Goal: Transaction & Acquisition: Purchase product/service

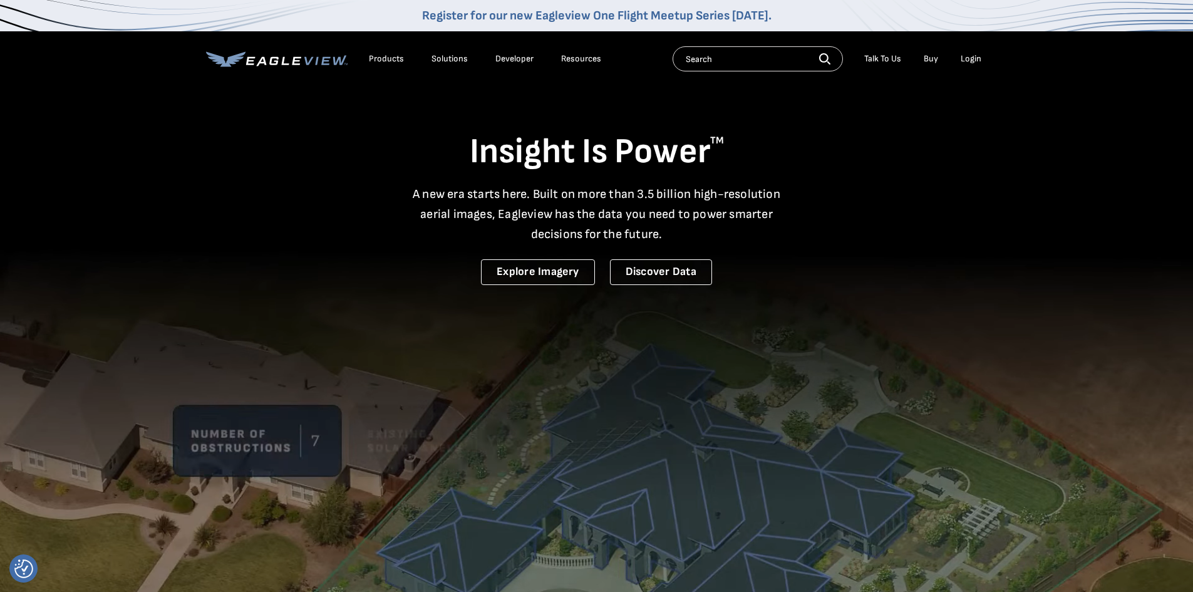
click at [925, 56] on link "Buy" at bounding box center [931, 58] width 14 height 11
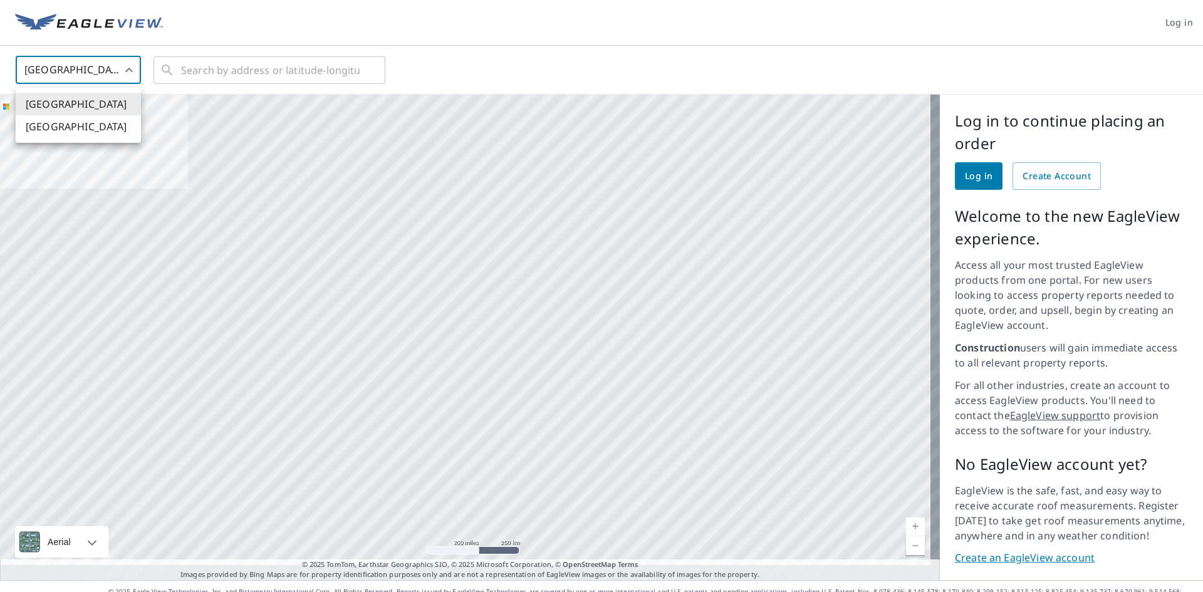
click at [99, 65] on body "Log in [GEOGRAPHIC_DATA] US ​ ​ Aerial Road A standard road map Aerial A detail…" at bounding box center [601, 296] width 1203 height 592
click at [93, 128] on li "[GEOGRAPHIC_DATA]" at bounding box center [78, 126] width 125 height 23
type input "CA"
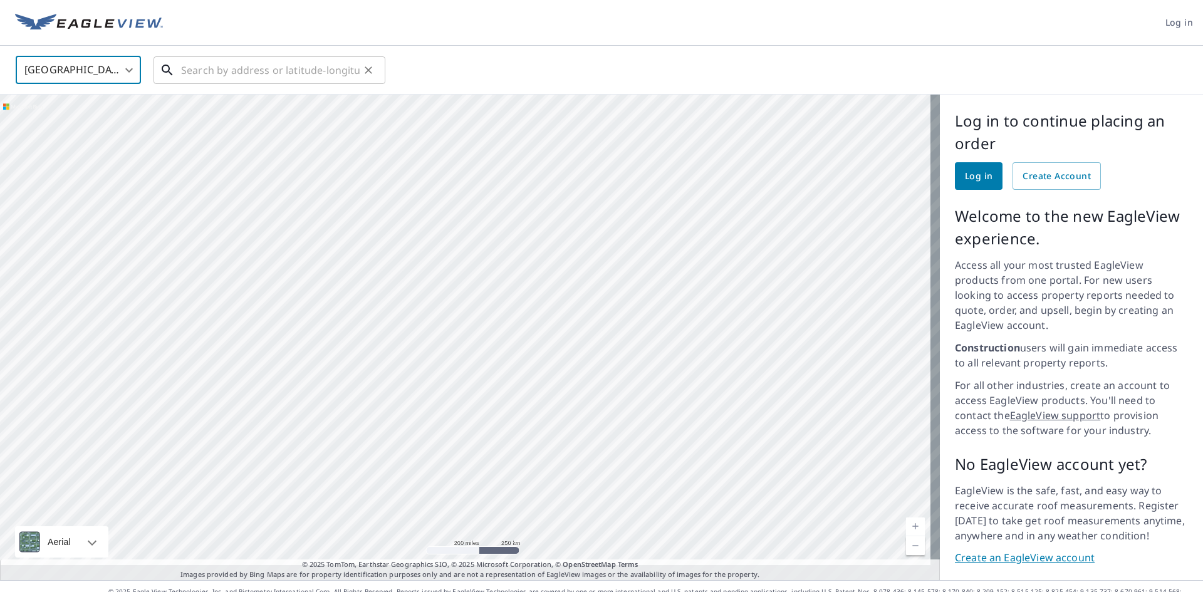
click at [185, 73] on input "text" at bounding box center [270, 70] width 179 height 35
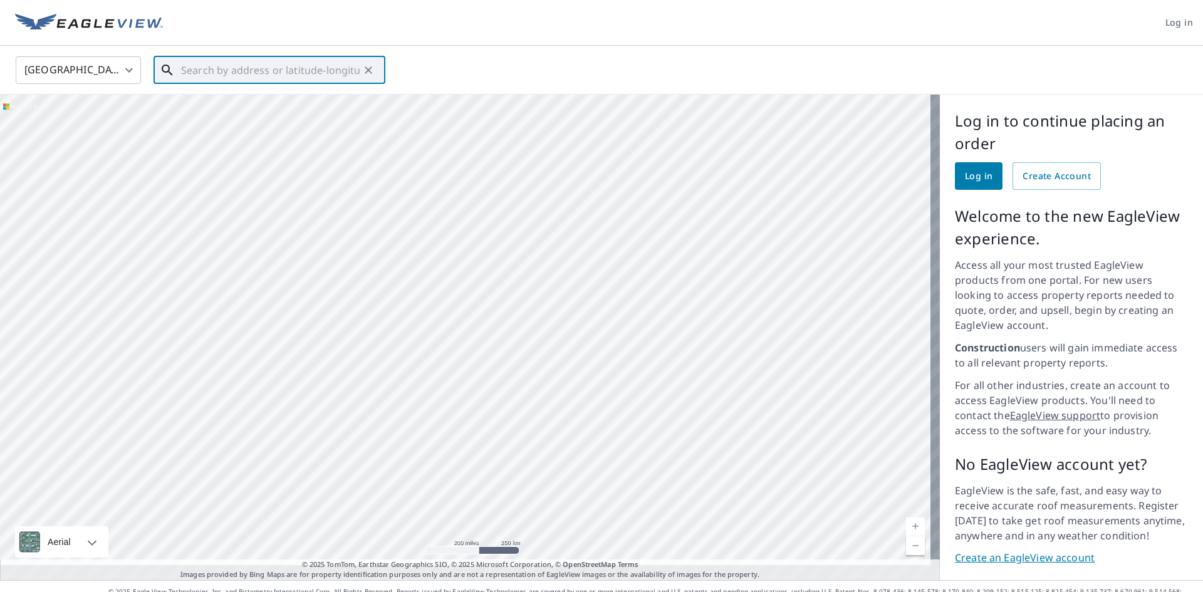
type input "5"
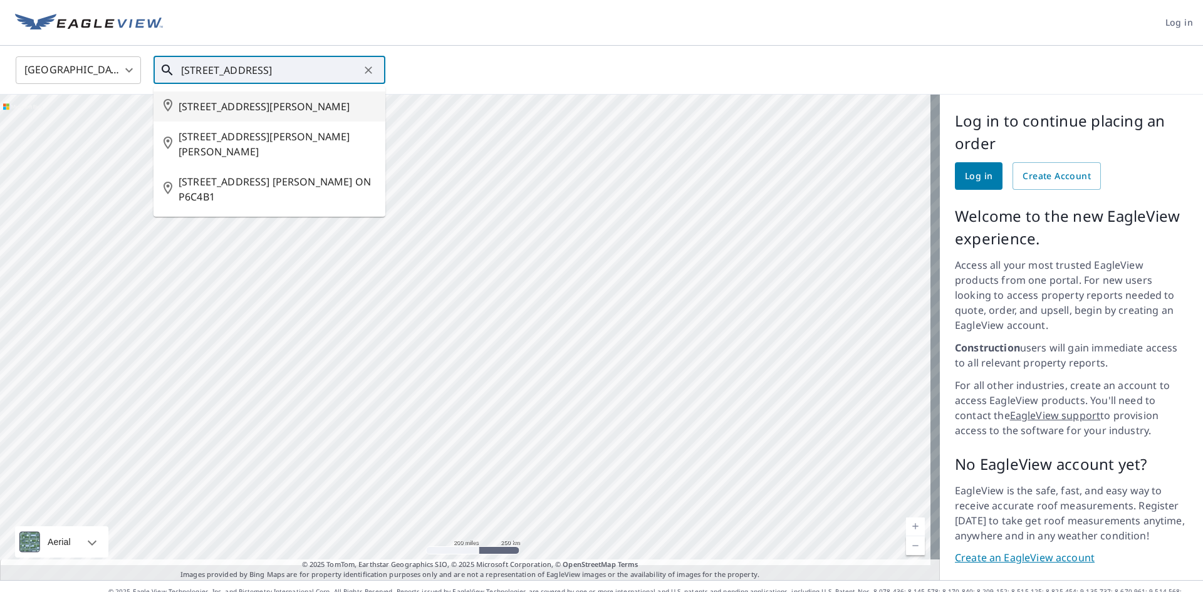
click at [269, 71] on input "[STREET_ADDRESS]" at bounding box center [270, 70] width 179 height 35
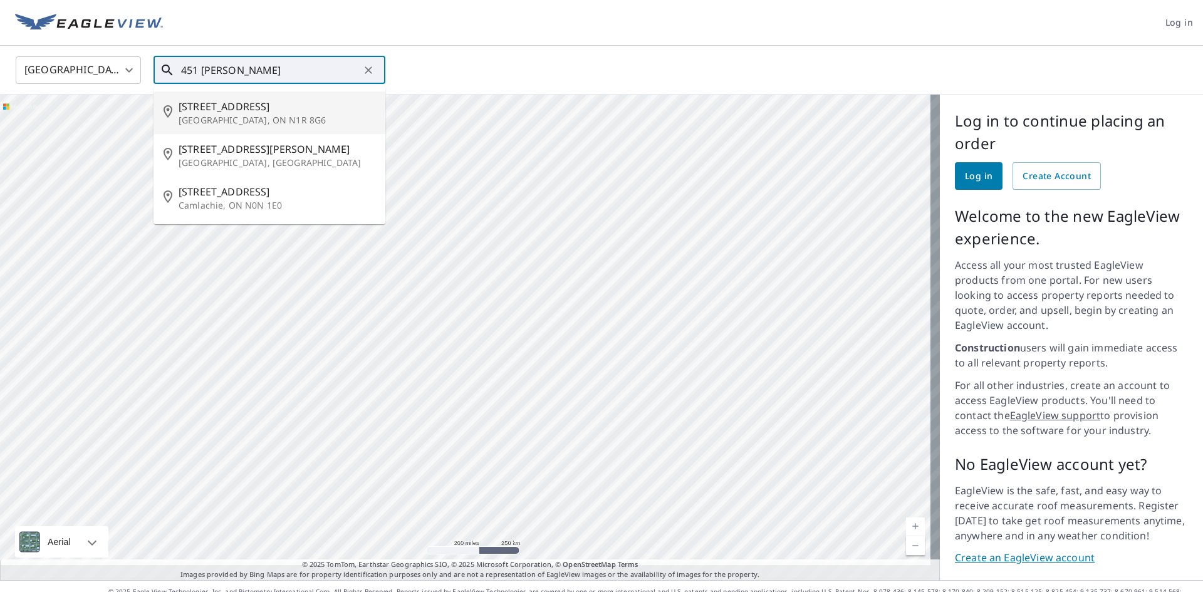
click at [260, 109] on span "[STREET_ADDRESS]" at bounding box center [277, 106] width 197 height 15
type input "[STREET_ADDRESS]"
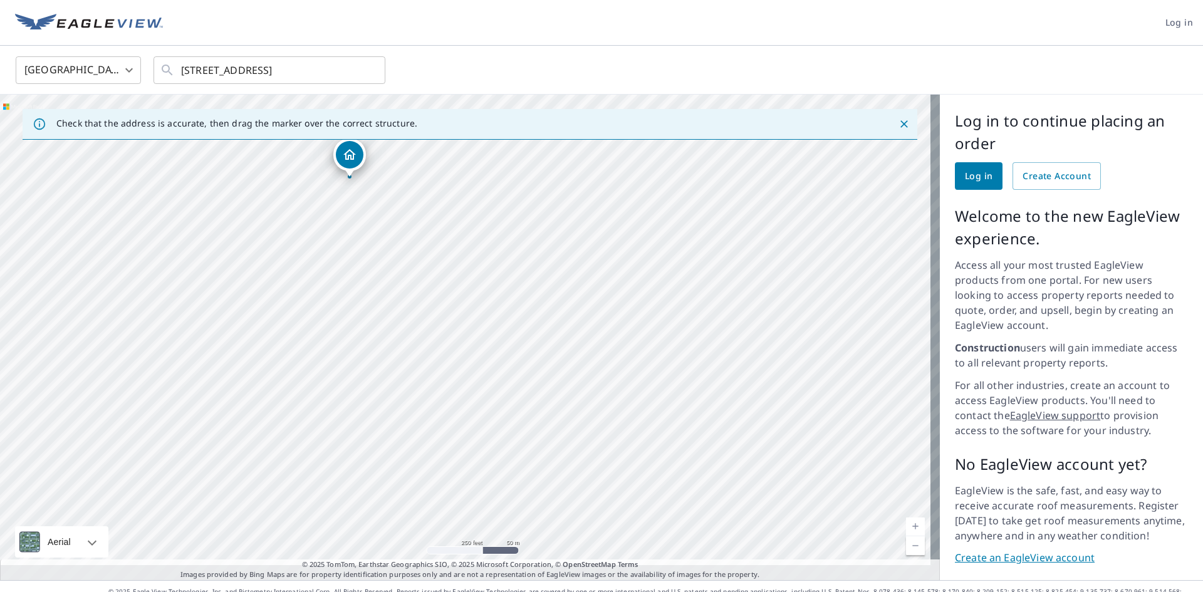
drag, startPoint x: 479, startPoint y: 410, endPoint x: 453, endPoint y: 322, distance: 92.2
click at [453, 322] on div "[STREET_ADDRESS]" at bounding box center [470, 337] width 940 height 485
